Goal: Check status: Check status

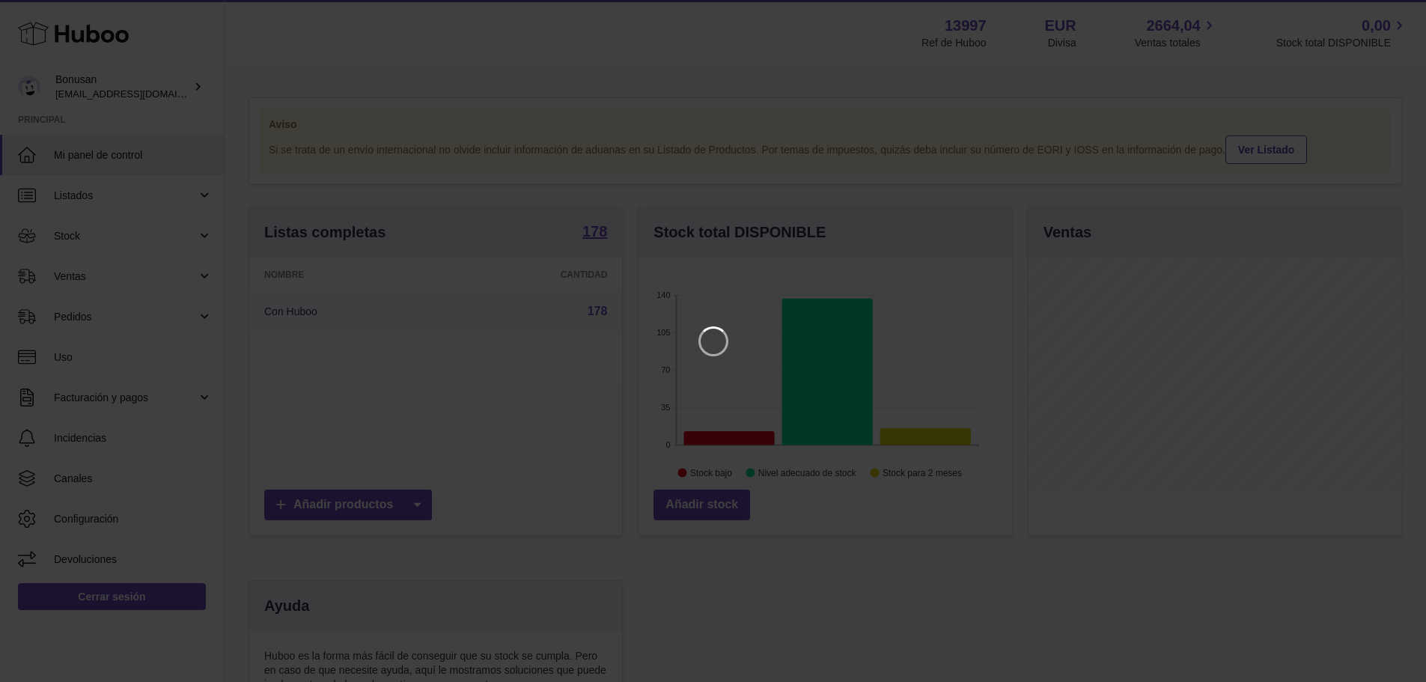
scroll to position [233, 377]
click at [1398, 5] on icon "Close" at bounding box center [1398, 13] width 18 height 18
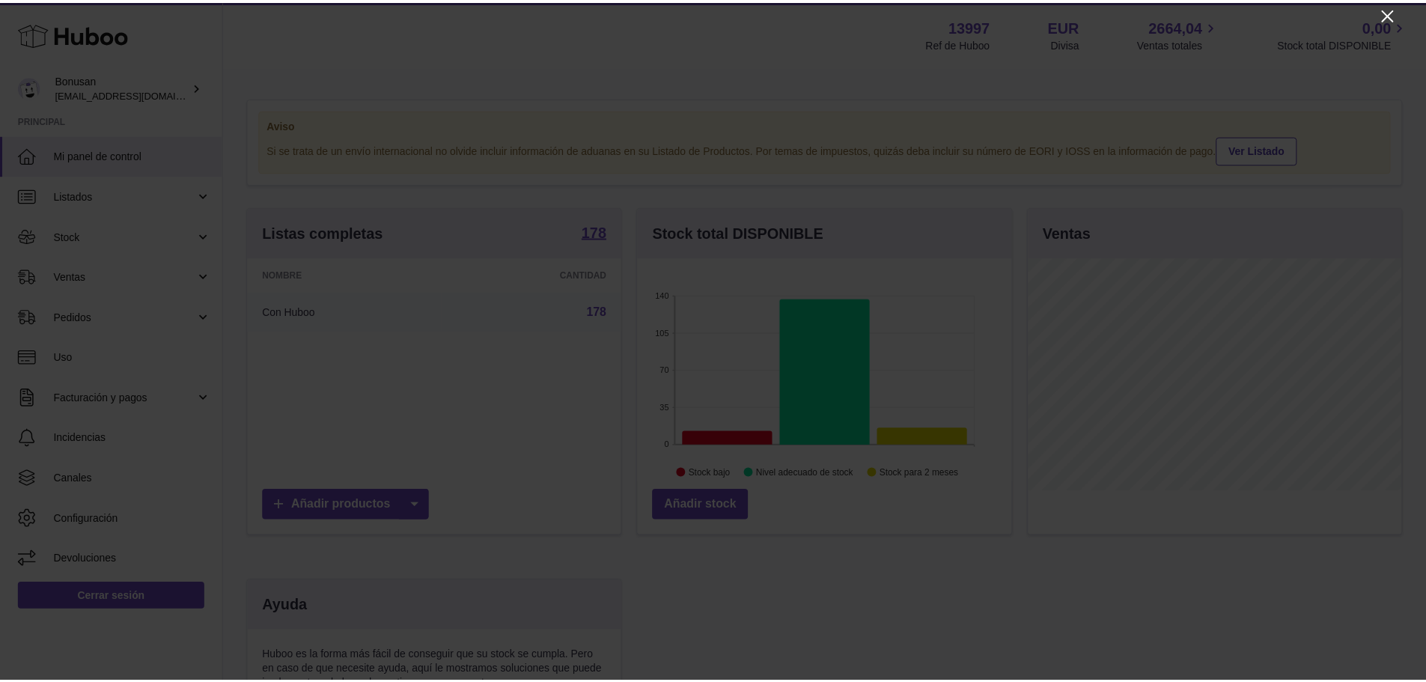
scroll to position [748123, 747983]
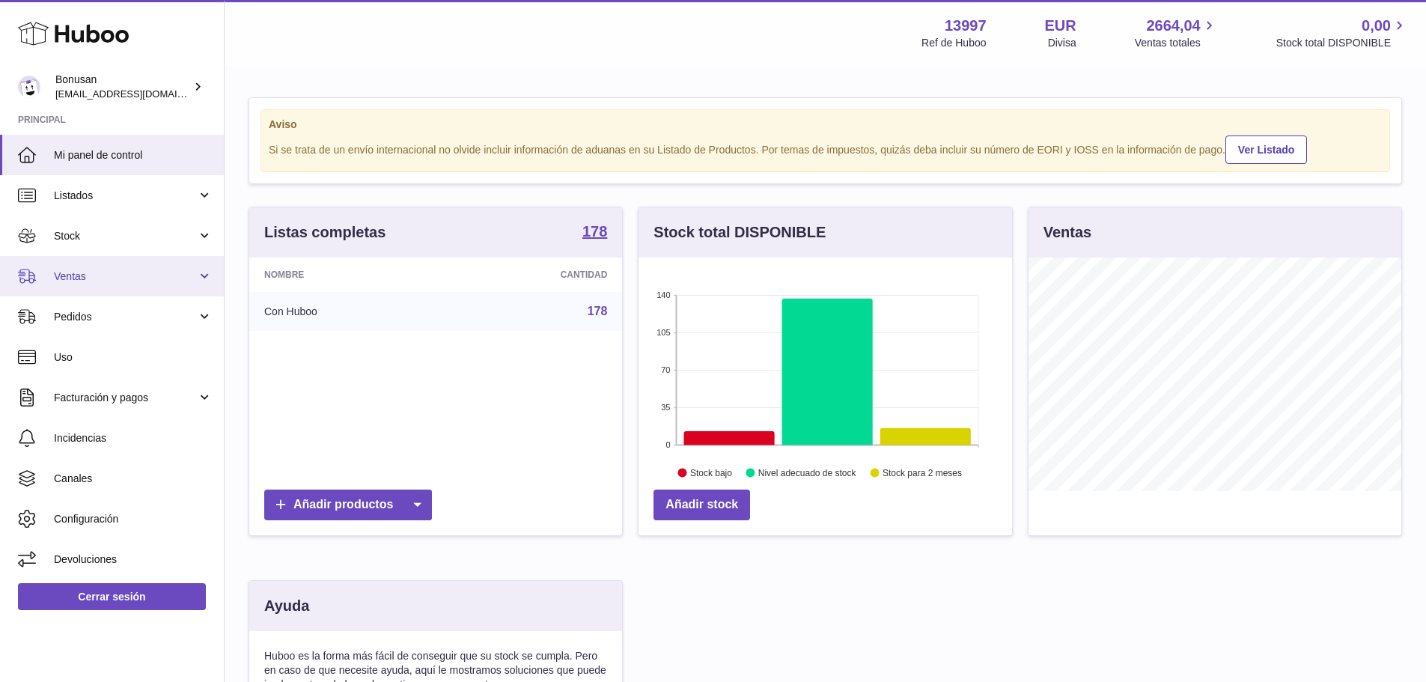
click at [78, 280] on span "Ventas" at bounding box center [125, 276] width 143 height 14
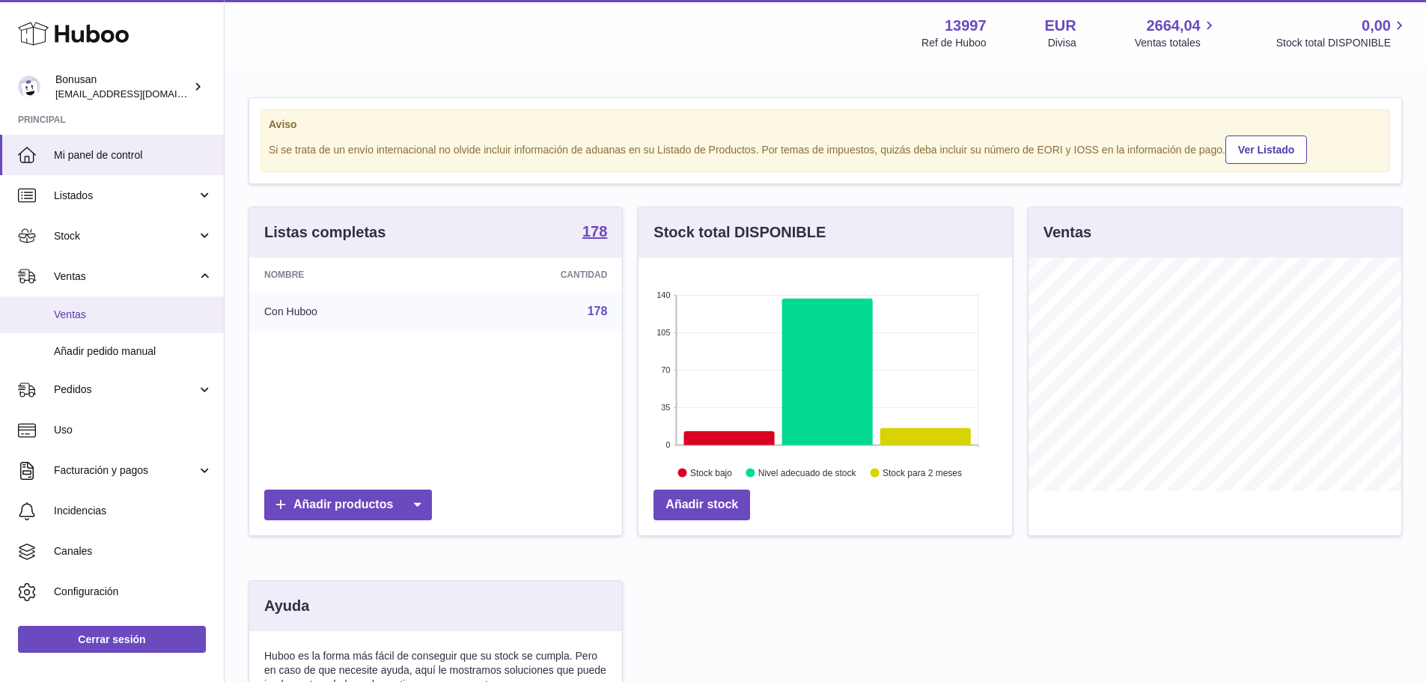
click at [69, 317] on span "Ventas" at bounding box center [133, 315] width 159 height 14
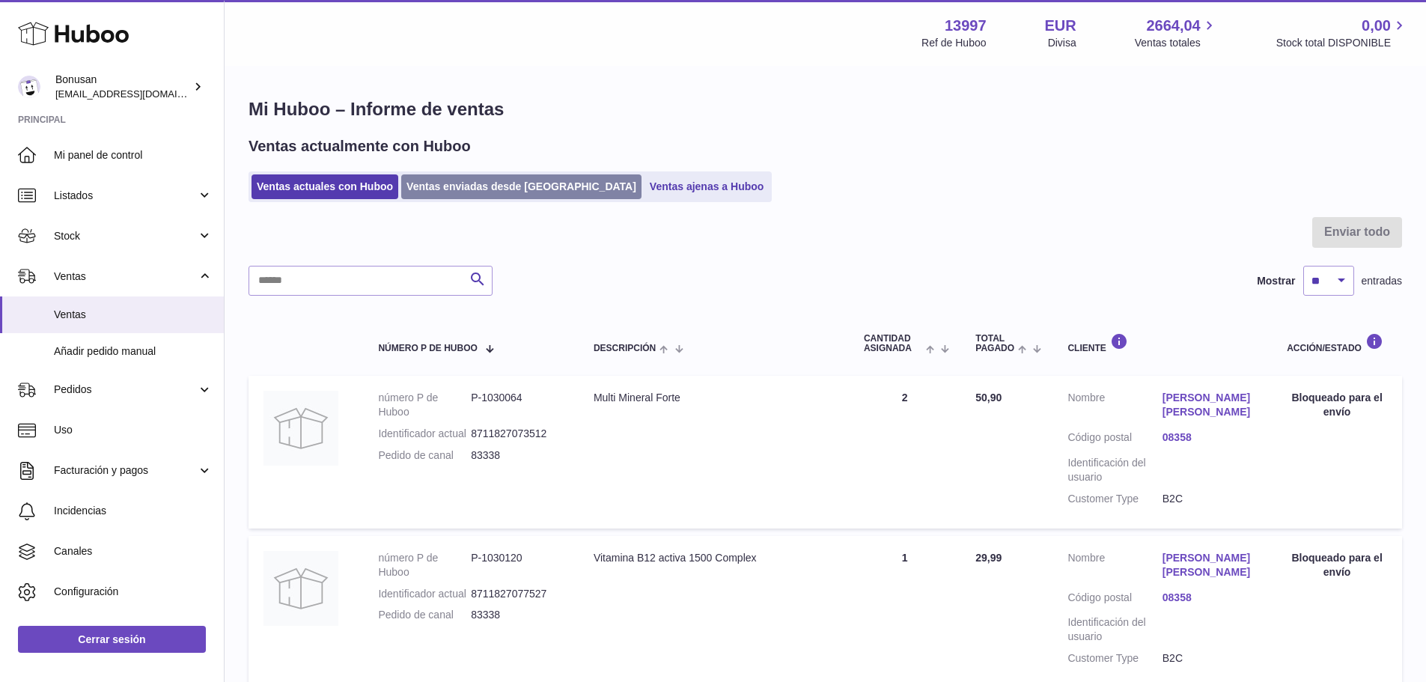
click at [457, 191] on link "Ventas enviadas desde [GEOGRAPHIC_DATA]" at bounding box center [521, 186] width 240 height 25
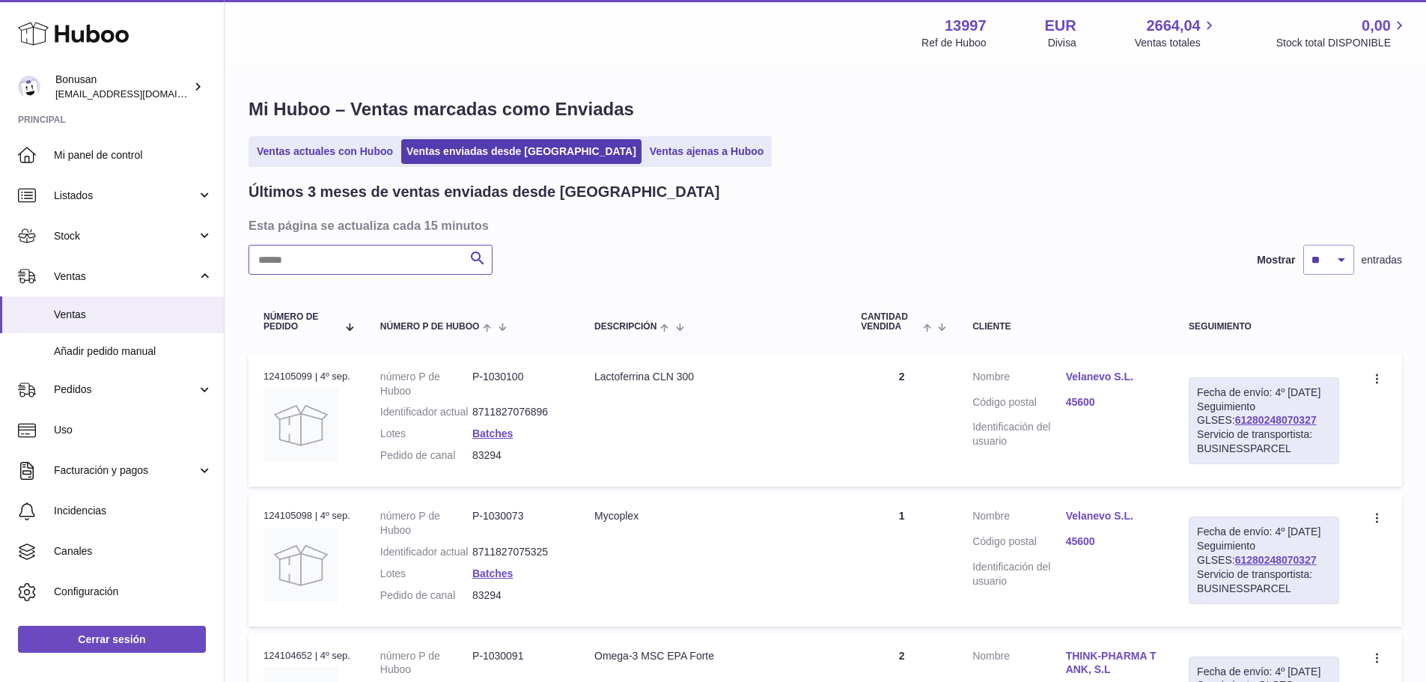
click at [326, 263] on input "text" at bounding box center [370, 260] width 244 height 30
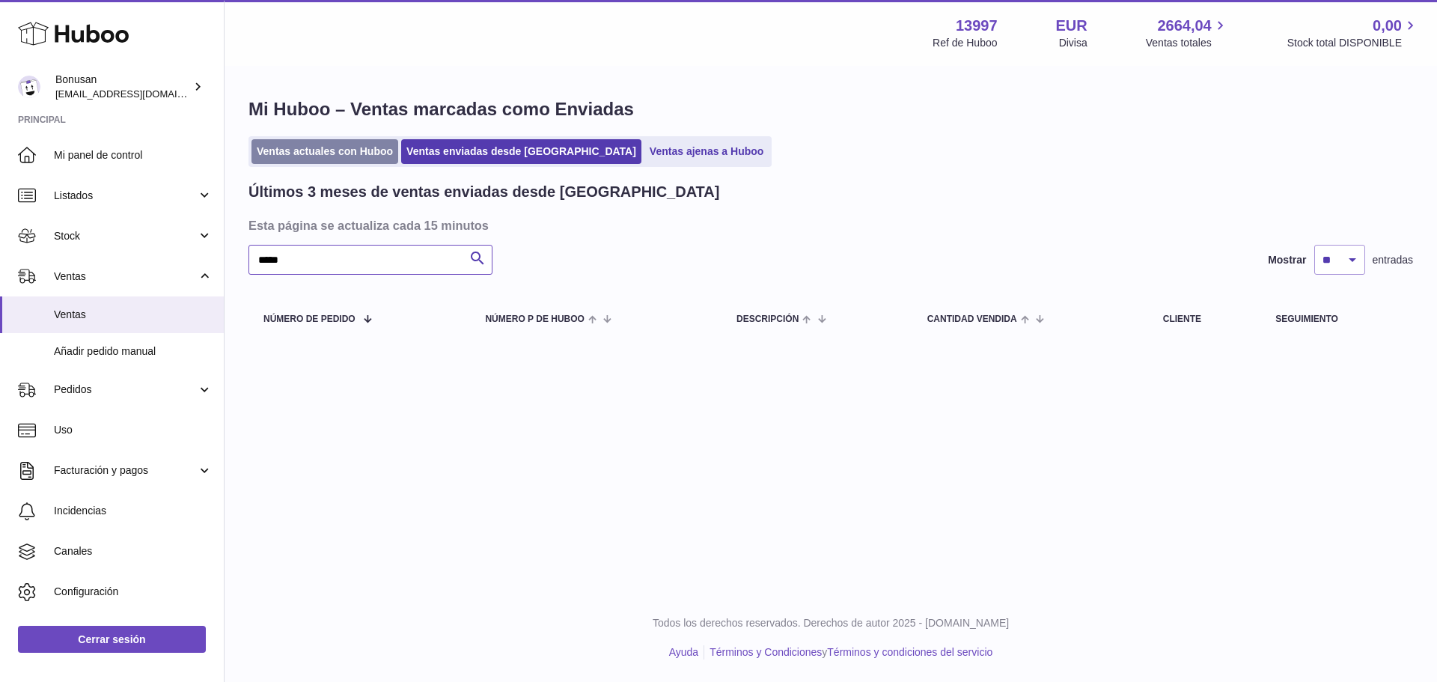
type input "*****"
click at [302, 156] on link "Ventas actuales con Huboo" at bounding box center [324, 151] width 147 height 25
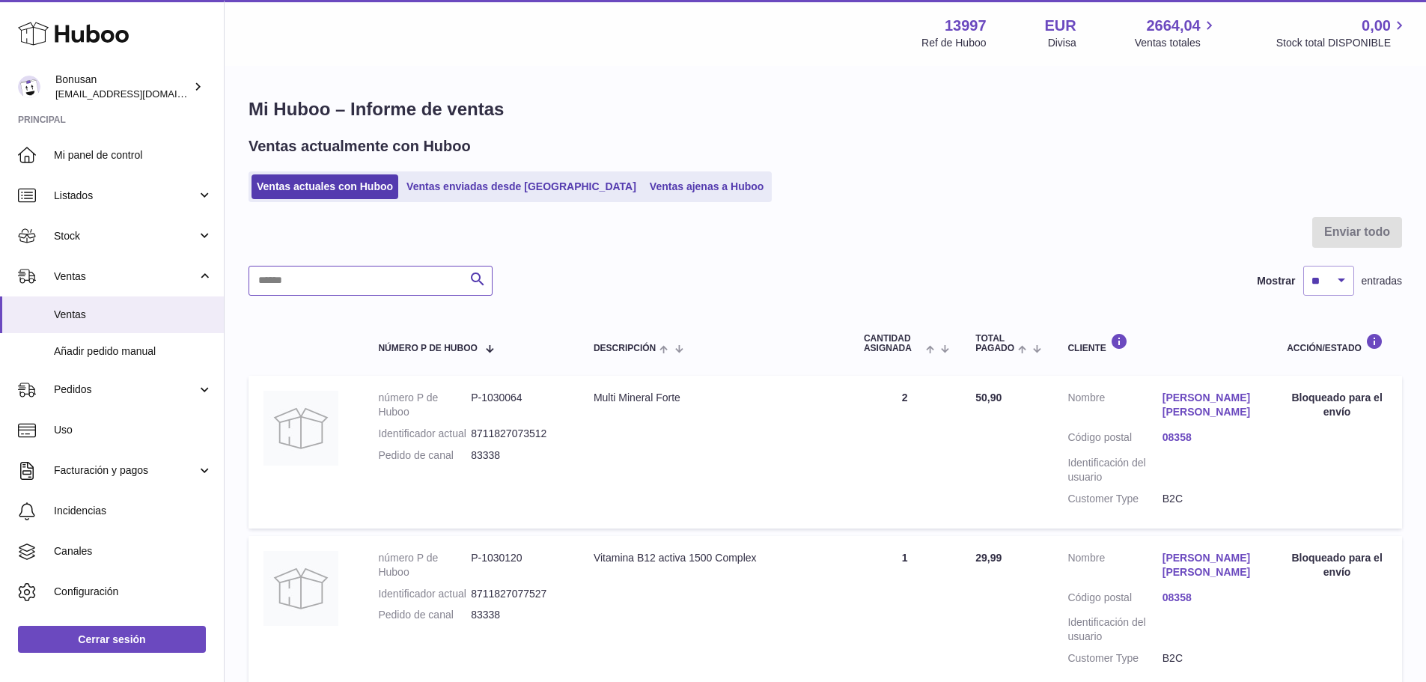
click at [364, 287] on input "text" at bounding box center [370, 281] width 244 height 30
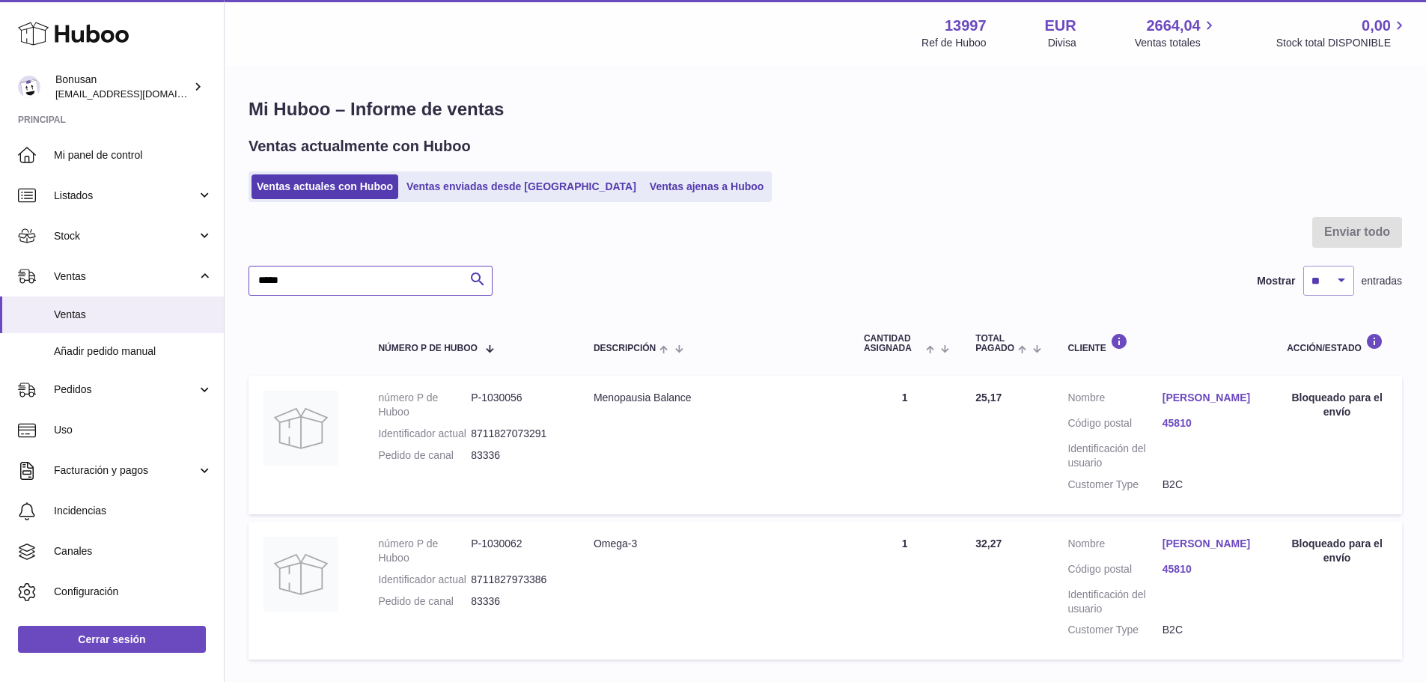
type input "*****"
click at [1176, 405] on link "Javier Sanchez Pradillo" at bounding box center [1209, 398] width 94 height 14
